Goal: Transaction & Acquisition: Download file/media

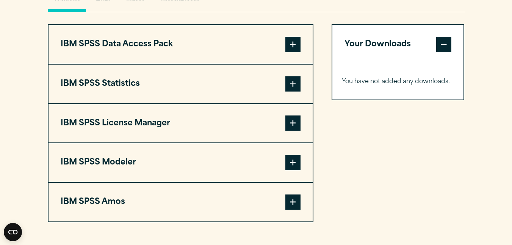
click at [291, 87] on span at bounding box center [293, 83] width 15 height 15
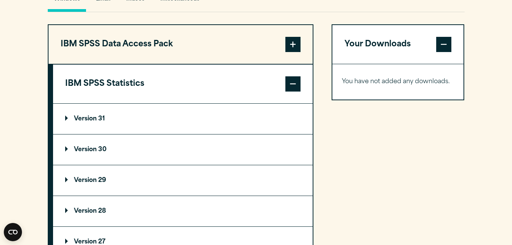
click at [165, 182] on summary "Version 29" at bounding box center [183, 180] width 260 height 30
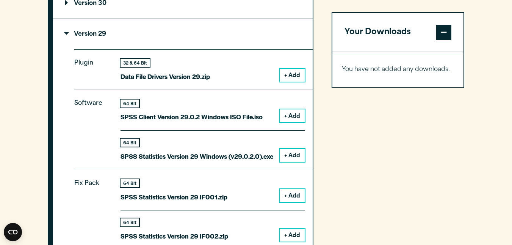
scroll to position [722, 0]
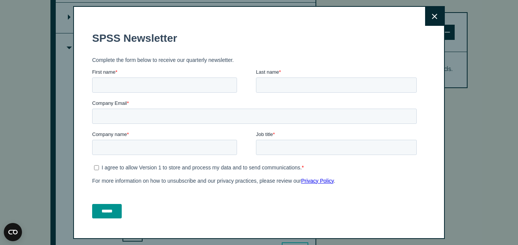
click at [432, 17] on icon at bounding box center [434, 16] width 5 height 5
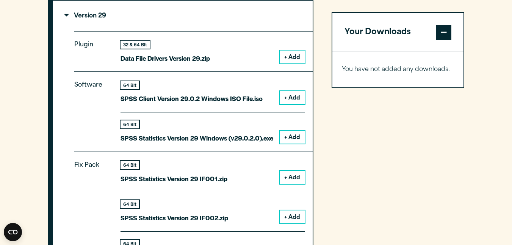
scroll to position [736, 0]
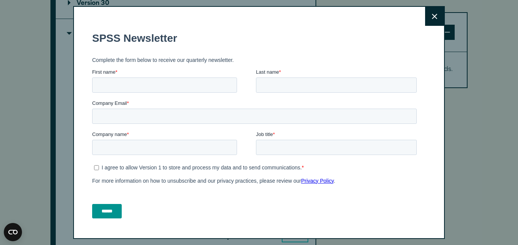
click at [428, 22] on button "Close" at bounding box center [434, 16] width 19 height 19
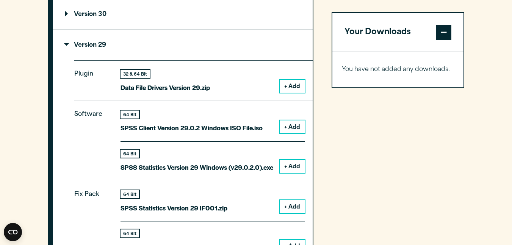
scroll to position [718, 0]
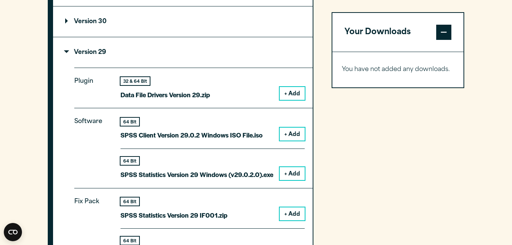
click at [295, 94] on button "+ Add" at bounding box center [292, 93] width 25 height 13
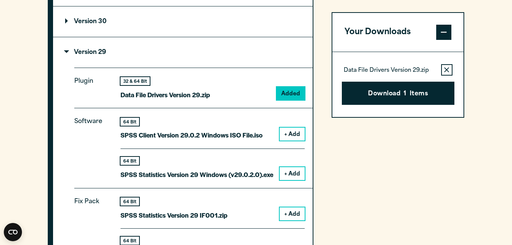
click at [448, 69] on icon "button" at bounding box center [447, 69] width 5 height 5
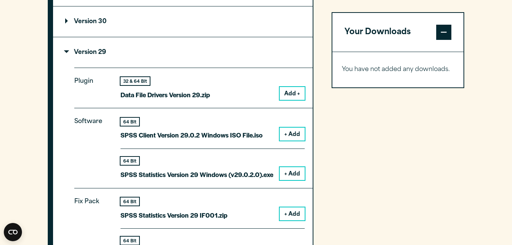
click at [298, 135] on button "+ Add" at bounding box center [292, 133] width 25 height 13
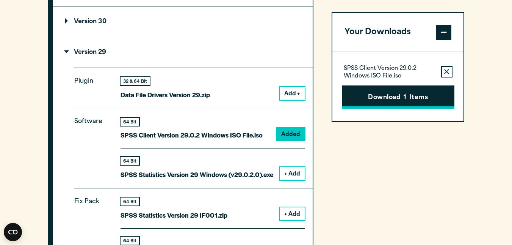
click at [405, 103] on button "Download 1 Items" at bounding box center [398, 97] width 113 height 24
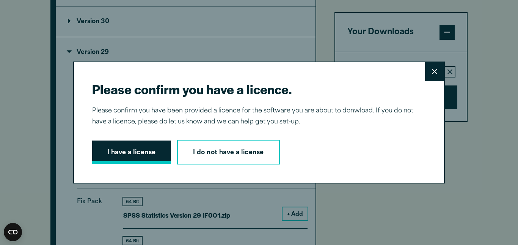
click at [141, 151] on button "I have a license" at bounding box center [131, 152] width 79 height 24
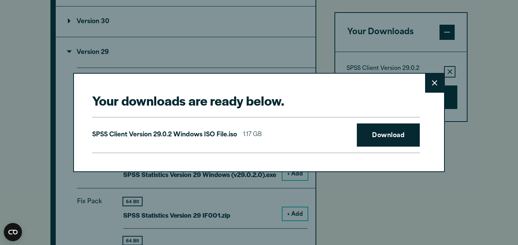
click at [426, 83] on button "Close" at bounding box center [434, 83] width 19 height 19
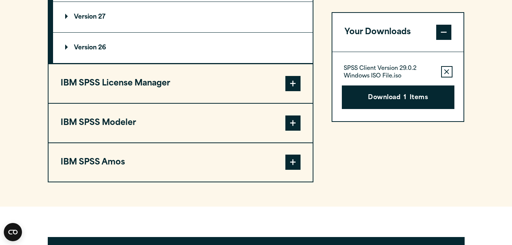
scroll to position [1419, 0]
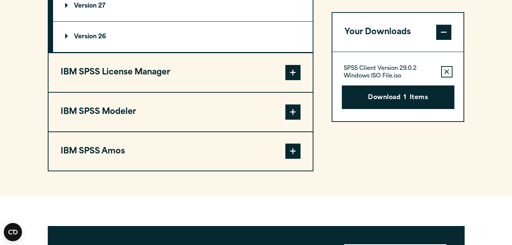
click at [289, 152] on span at bounding box center [293, 150] width 15 height 15
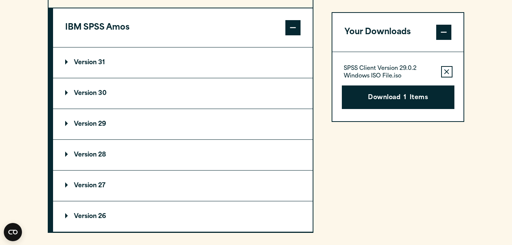
scroll to position [778, 0]
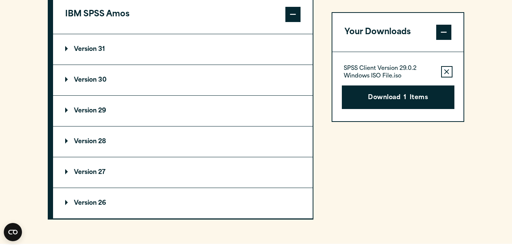
click at [104, 108] on p "Version 29" at bounding box center [85, 111] width 41 height 6
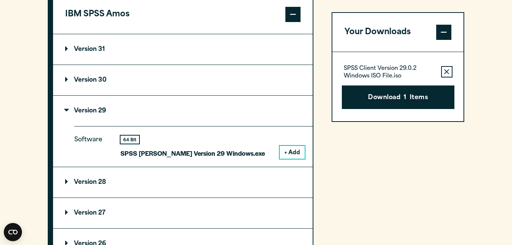
click at [295, 154] on button "+ Add" at bounding box center [292, 152] width 25 height 13
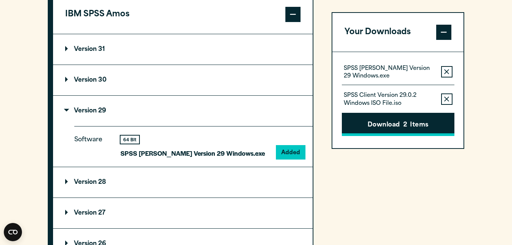
click at [407, 128] on span "2" at bounding box center [406, 125] width 4 height 10
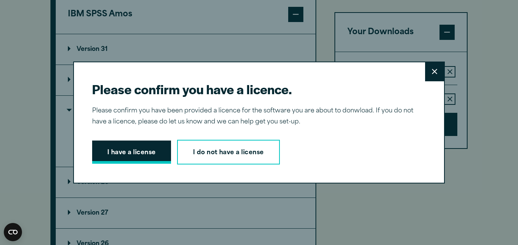
click at [131, 154] on button "I have a license" at bounding box center [131, 152] width 79 height 24
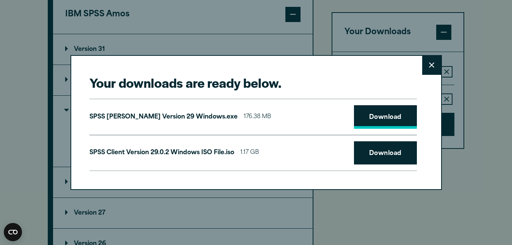
click at [386, 112] on link "Download" at bounding box center [385, 117] width 63 height 24
click at [387, 152] on link "Download" at bounding box center [385, 153] width 63 height 24
click at [431, 67] on icon at bounding box center [431, 65] width 5 height 6
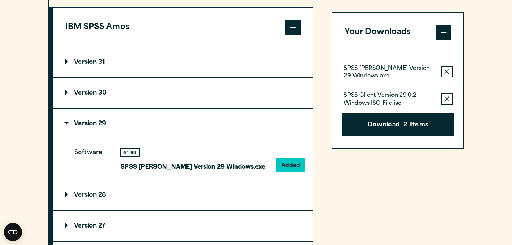
scroll to position [789, 0]
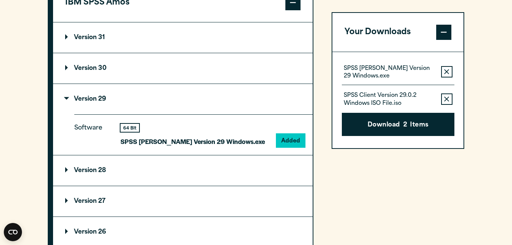
click at [448, 70] on icon "button" at bounding box center [447, 71] width 5 height 5
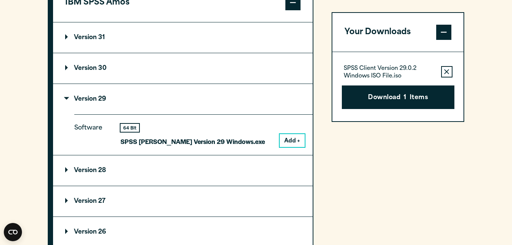
click at [295, 139] on button "Add +" at bounding box center [292, 140] width 25 height 13
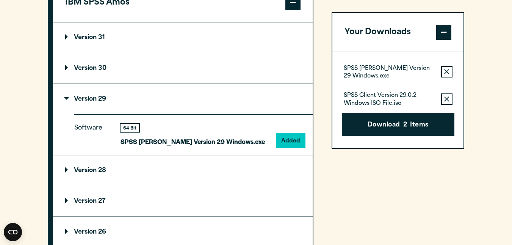
click at [449, 71] on icon "button" at bounding box center [447, 71] width 5 height 5
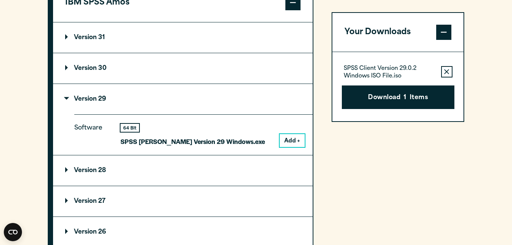
click at [449, 73] on icon "button" at bounding box center [447, 71] width 5 height 5
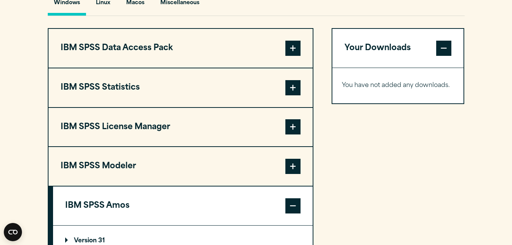
scroll to position [608, 0]
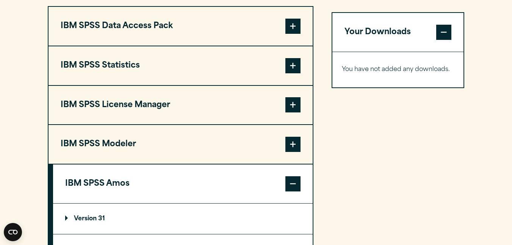
click at [286, 62] on span at bounding box center [293, 65] width 15 height 15
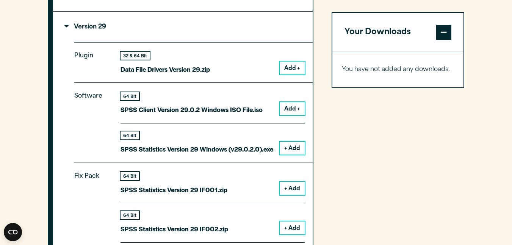
scroll to position [765, 0]
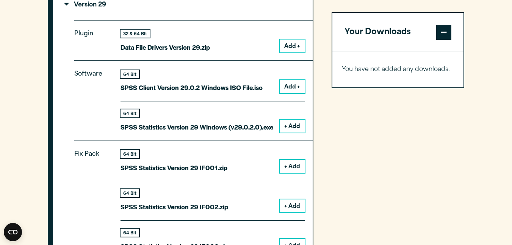
click at [299, 130] on button "+ Add" at bounding box center [292, 125] width 25 height 13
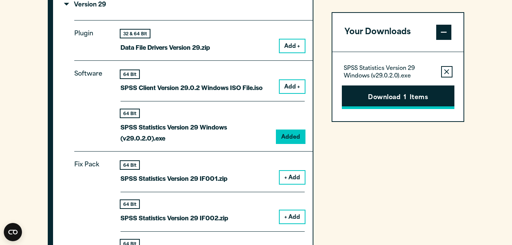
click at [403, 100] on button "Download 1 Items" at bounding box center [398, 97] width 113 height 24
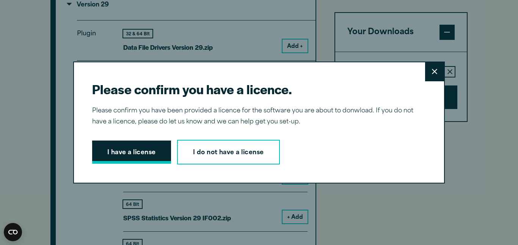
click at [138, 156] on button "I have a license" at bounding box center [131, 152] width 79 height 24
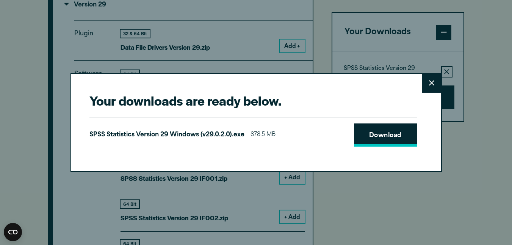
click at [382, 137] on link "Download" at bounding box center [385, 135] width 63 height 24
click at [470, 143] on div "Your downloads are ready below. Close SPSS Statistics Version 29 Windows (v29.0…" at bounding box center [256, 122] width 512 height 245
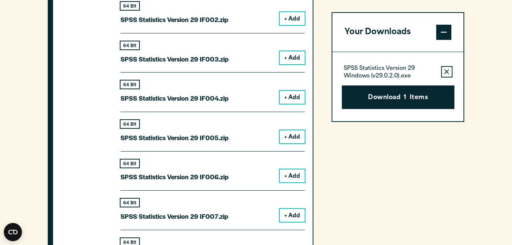
scroll to position [1194, 0]
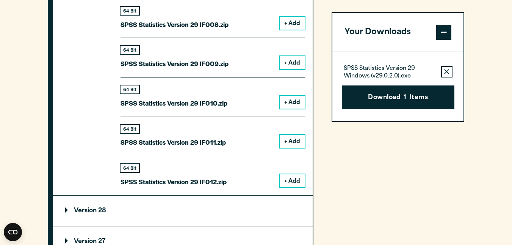
click at [291, 178] on button "+ Add" at bounding box center [292, 180] width 25 height 13
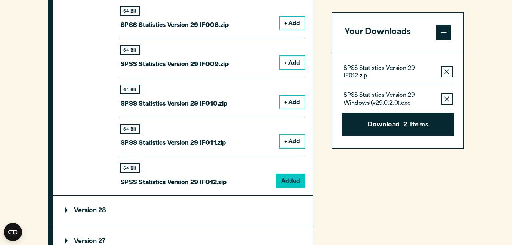
click at [449, 98] on icon "button" at bounding box center [447, 98] width 5 height 5
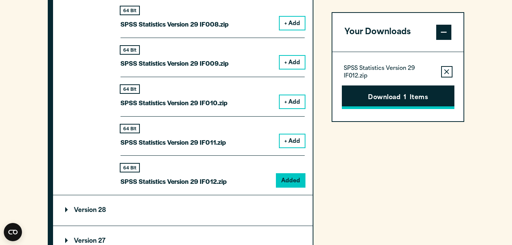
click at [397, 102] on button "Download 1 Items" at bounding box center [398, 97] width 113 height 24
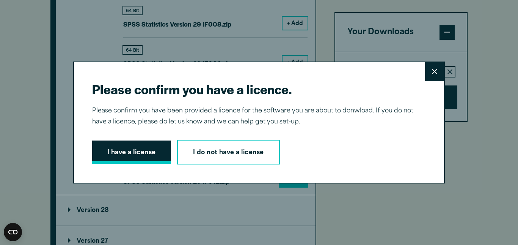
click at [141, 152] on button "I have a license" at bounding box center [131, 152] width 79 height 24
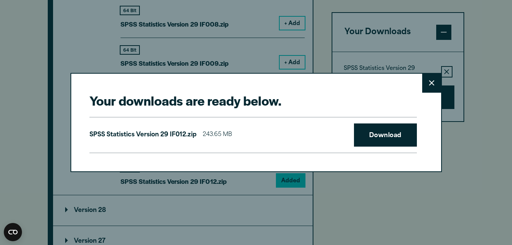
click at [430, 84] on icon at bounding box center [431, 83] width 5 height 6
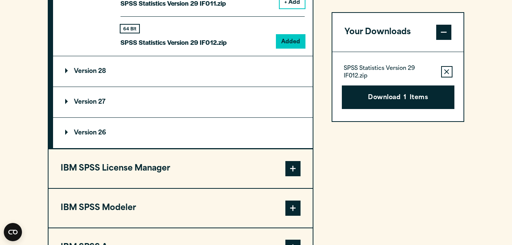
scroll to position [1315, 0]
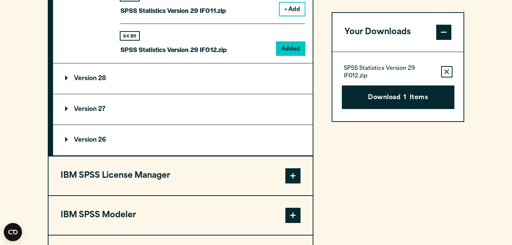
click at [94, 85] on summary "Version 28" at bounding box center [183, 78] width 260 height 30
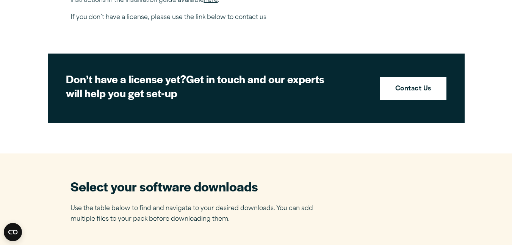
scroll to position [0, 0]
